Goal: Task Accomplishment & Management: Manage account settings

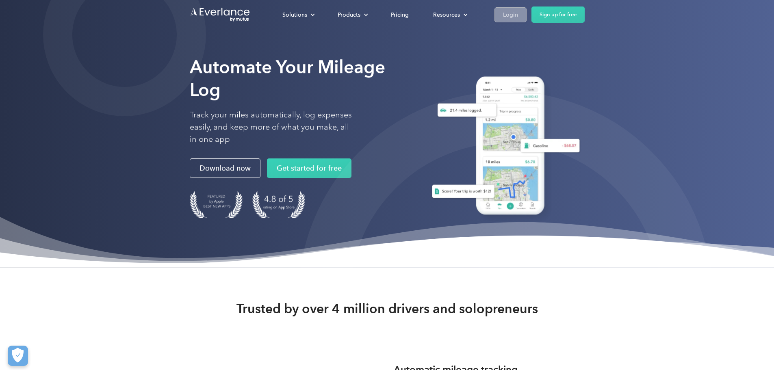
click at [526, 14] on link "Login" at bounding box center [510, 14] width 32 height 15
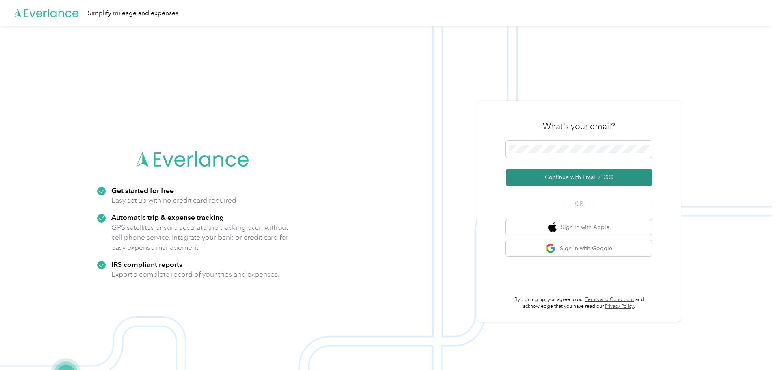
click at [600, 174] on button "Continue with Email / SSO" at bounding box center [579, 177] width 146 height 17
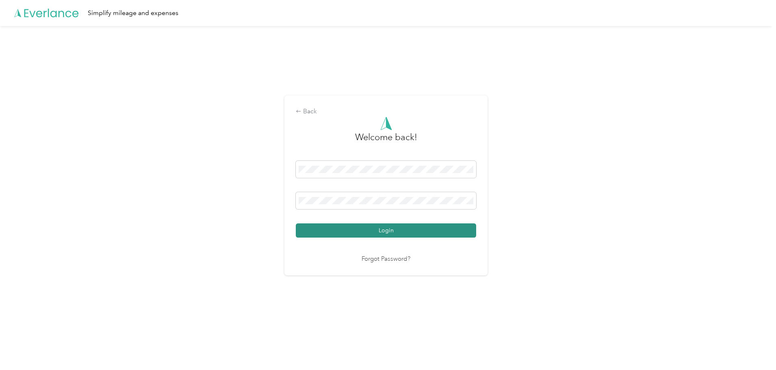
click at [434, 234] on button "Login" at bounding box center [386, 230] width 180 height 14
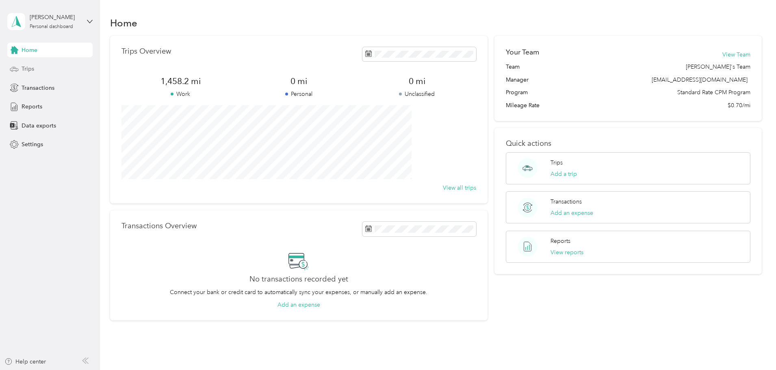
click at [45, 66] on div "Trips" at bounding box center [49, 69] width 85 height 15
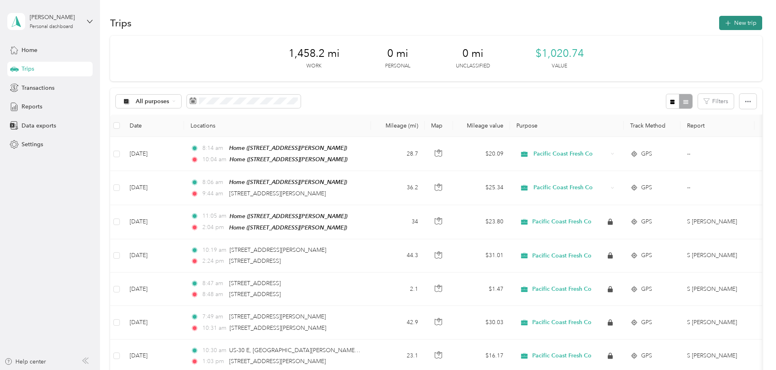
click at [719, 19] on button "New trip" at bounding box center [740, 23] width 43 height 14
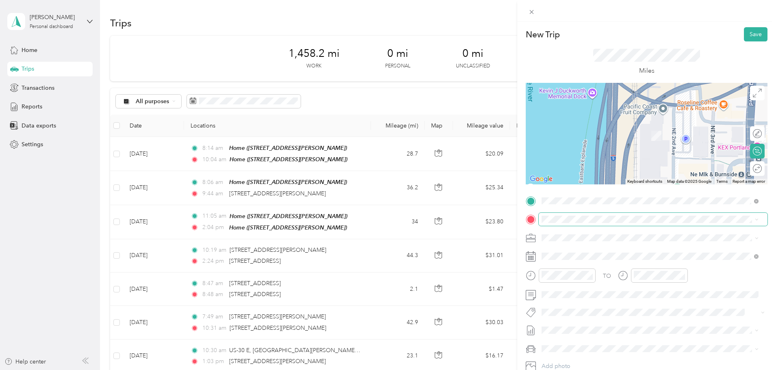
click at [640, 224] on span at bounding box center [653, 219] width 229 height 13
click at [617, 252] on span "6400 North Interstate Avenue Portland, Oregon 97217, United States" at bounding box center [597, 248] width 81 height 7
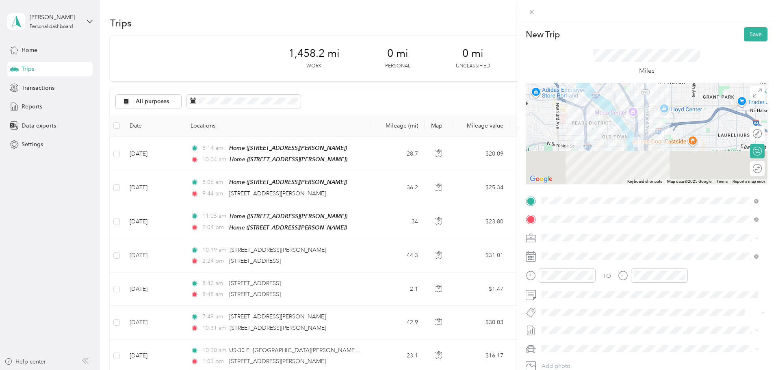
drag, startPoint x: 631, startPoint y: 158, endPoint x: 610, endPoint y: 105, distance: 57.4
click at [610, 105] on div at bounding box center [647, 134] width 242 height 102
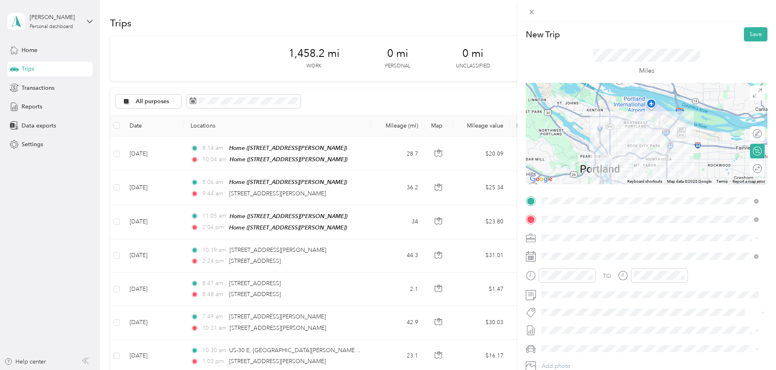
drag, startPoint x: 591, startPoint y: 103, endPoint x: 586, endPoint y: 137, distance: 34.9
click at [586, 137] on div at bounding box center [647, 134] width 242 height 102
click at [754, 34] on button "Save" at bounding box center [756, 34] width 24 height 14
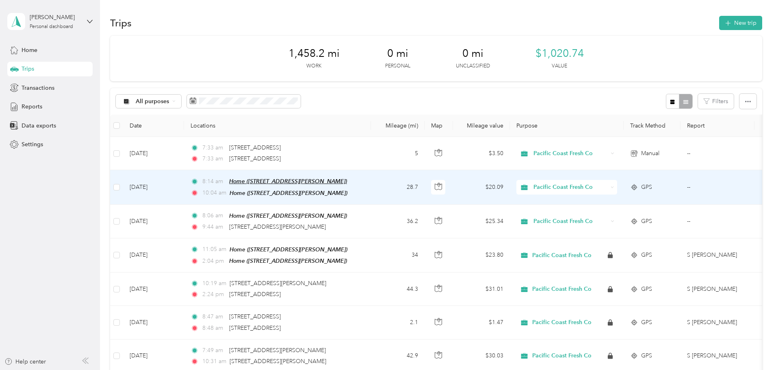
click at [347, 181] on span "Home (7137 SW Sagert St, Tualatin, OR, United States , Tualatin, OR)" at bounding box center [288, 181] width 118 height 6
click at [321, 160] on button "Edit Place" at bounding box center [309, 161] width 46 height 14
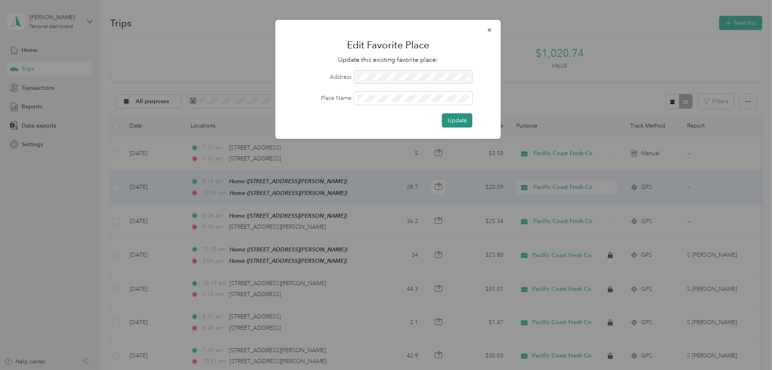
click at [460, 122] on button "Update" at bounding box center [457, 120] width 30 height 14
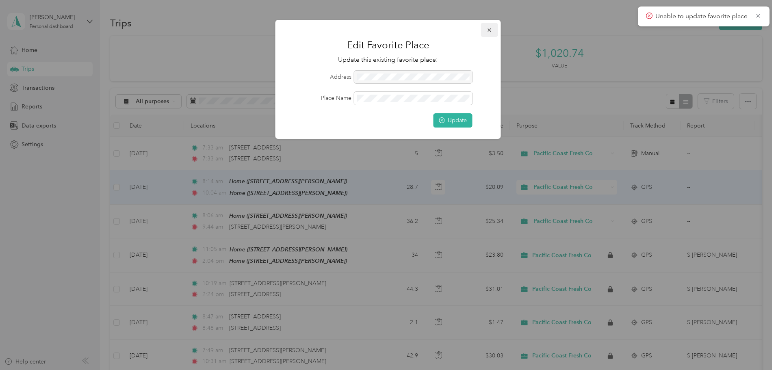
click at [489, 30] on icon "button" at bounding box center [488, 29] width 3 height 3
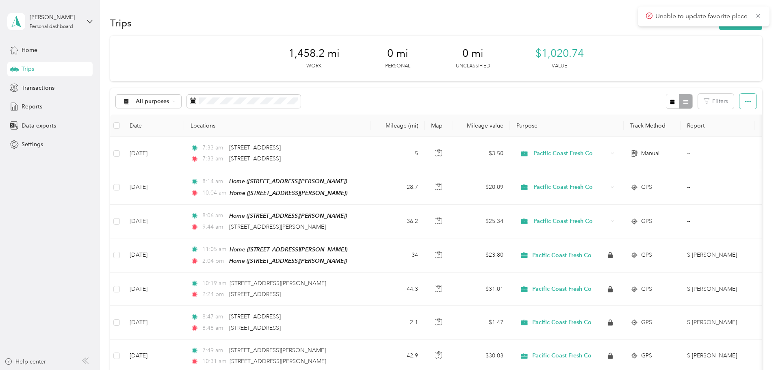
click at [739, 105] on button "button" at bounding box center [747, 101] width 17 height 15
click at [667, 52] on div "1,458.2 mi Work 0 mi Personal 0 mi Unclassified $1,020.74 Value" at bounding box center [436, 58] width 652 height 45
click at [17, 52] on icon at bounding box center [14, 49] width 9 height 9
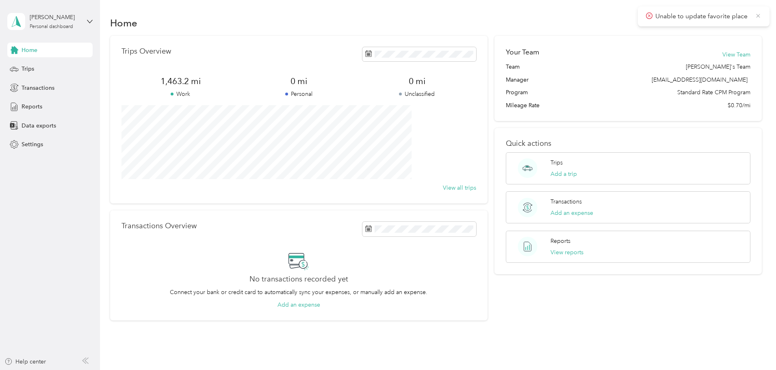
click at [758, 16] on icon at bounding box center [758, 16] width 4 height 4
click at [32, 149] on div "Settings" at bounding box center [49, 144] width 85 height 15
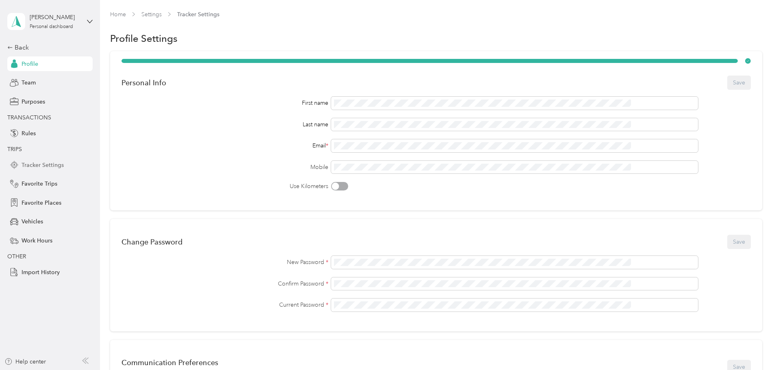
click at [56, 167] on span "Tracker Settings" at bounding box center [43, 165] width 42 height 9
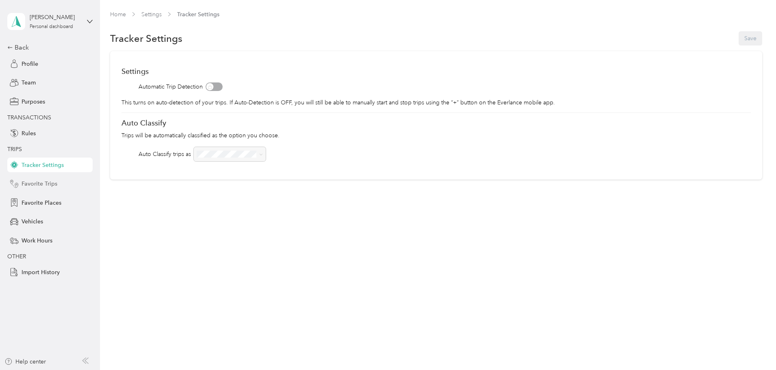
click at [53, 185] on span "Favorite Trips" at bounding box center [40, 184] width 36 height 9
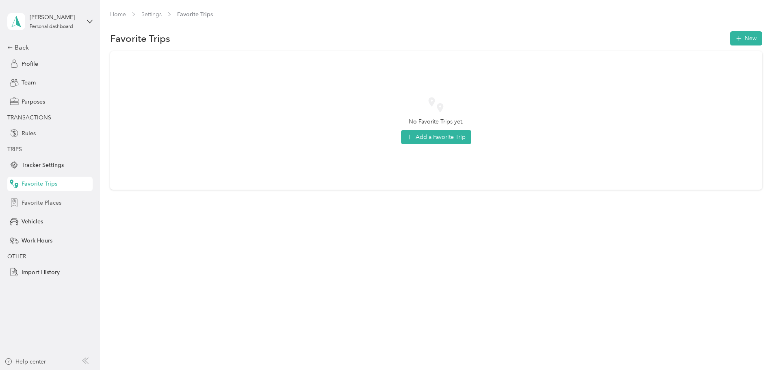
click at [53, 207] on span "Favorite Places" at bounding box center [42, 203] width 40 height 9
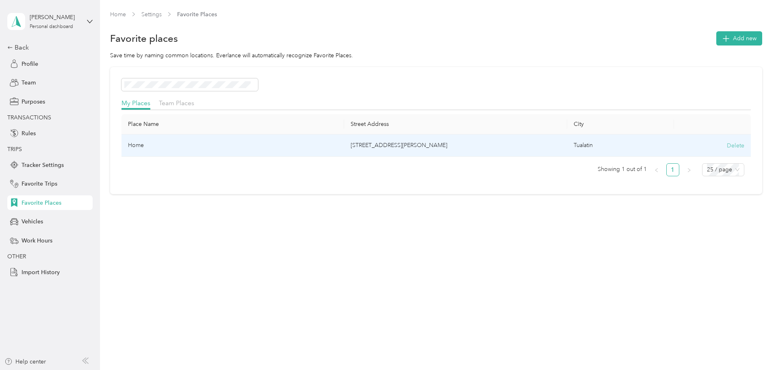
click at [727, 143] on button "Delete" at bounding box center [735, 145] width 17 height 9
click at [650, 152] on button "Yes, delete" at bounding box center [650, 155] width 33 height 13
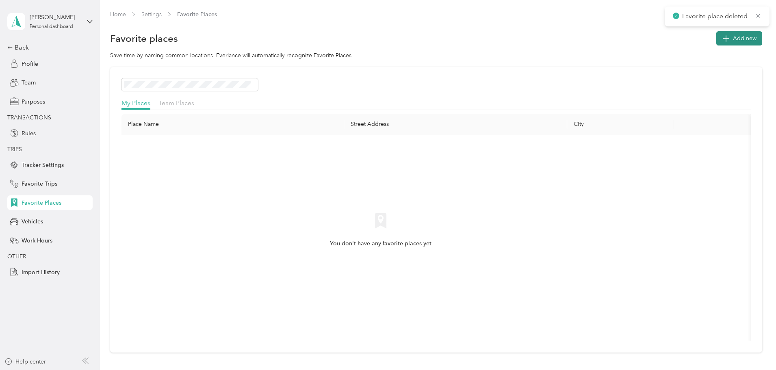
click at [733, 41] on span "Add new" at bounding box center [745, 38] width 24 height 9
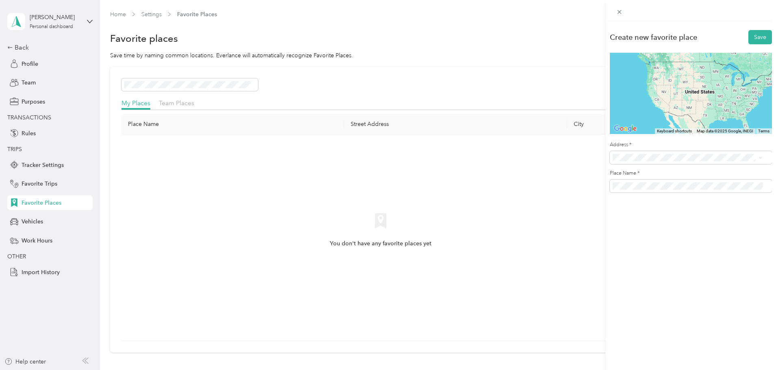
click at [667, 191] on span "201 Northeast 2nd Avenue Portland, Oregon 97232, United States" at bounding box center [668, 186] width 81 height 7
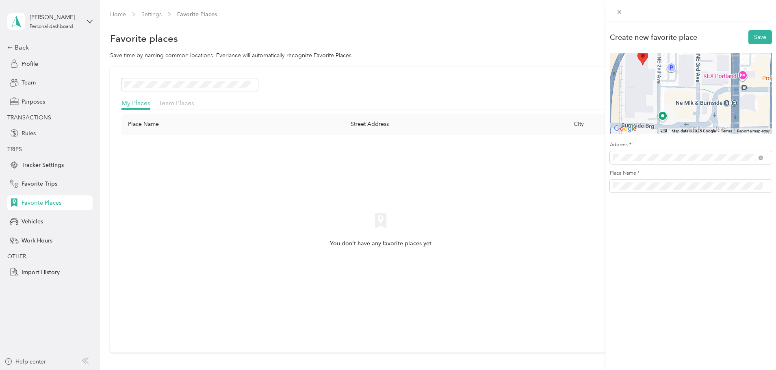
drag, startPoint x: 680, startPoint y: 91, endPoint x: 682, endPoint y: 133, distance: 41.5
click at [682, 133] on div "Map Data Map data ©2025 Google Map data ©2025 Google 50 m Click to toggle betwe…" at bounding box center [691, 93] width 162 height 81
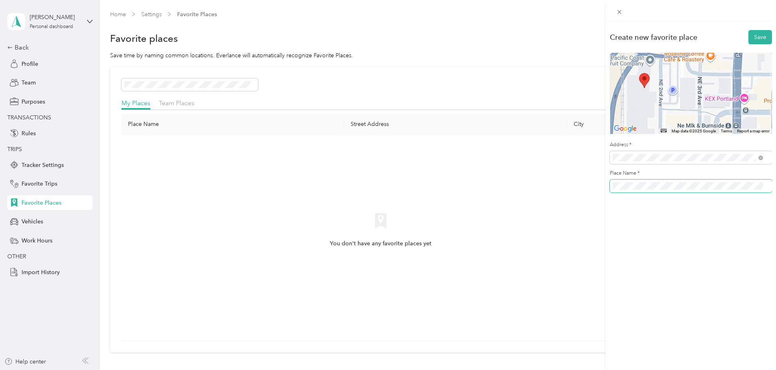
click at [606, 186] on div "Create new favorite place Save ← Move left → Move right ↑ Move up ↓ Move down +…" at bounding box center [690, 114] width 171 height 184
click at [753, 35] on button "Save" at bounding box center [760, 37] width 24 height 14
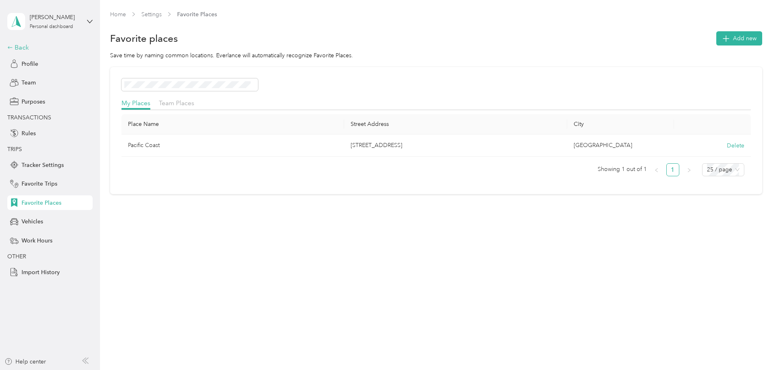
click at [26, 47] on div "Back" at bounding box center [47, 48] width 81 height 10
